Goal: Task Accomplishment & Management: Manage account settings

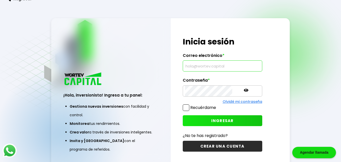
click at [226, 66] on input "text" at bounding box center [222, 66] width 75 height 11
type input "[EMAIL_ADDRESS][DOMAIN_NAME]"
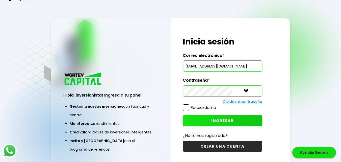
click at [244, 90] on icon at bounding box center [246, 90] width 5 height 3
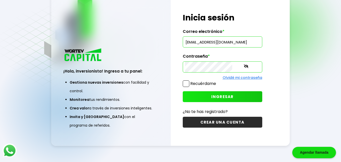
scroll to position [25, 0]
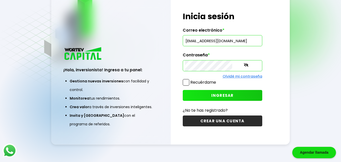
click at [211, 95] on span "INGRESAR" at bounding box center [222, 95] width 22 height 5
click at [211, 96] on span "INGRESAR" at bounding box center [222, 95] width 22 height 5
click at [192, 94] on button "INGRESAR" at bounding box center [223, 95] width 80 height 11
click at [186, 83] on span at bounding box center [186, 82] width 7 height 7
click at [217, 80] on input "Recuérdame" at bounding box center [217, 80] width 0 height 0
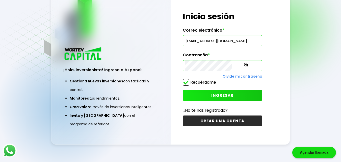
click at [211, 96] on span "INGRESAR" at bounding box center [222, 95] width 22 height 5
